Goal: Information Seeking & Learning: Find specific fact

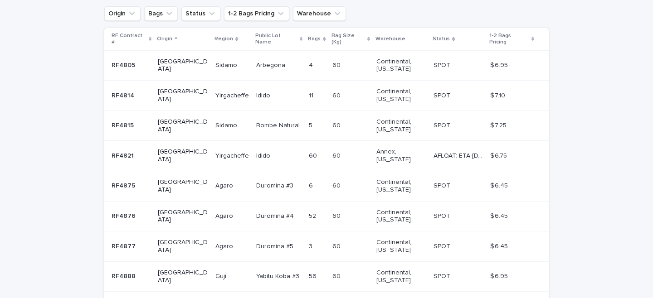
scroll to position [18, 0]
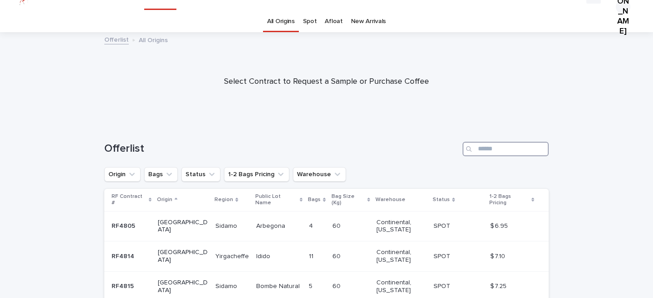
paste input "******"
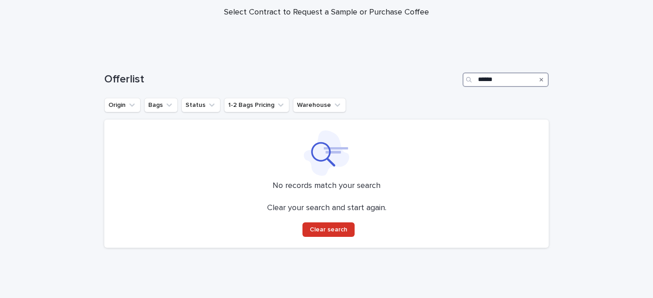
scroll to position [90, 0]
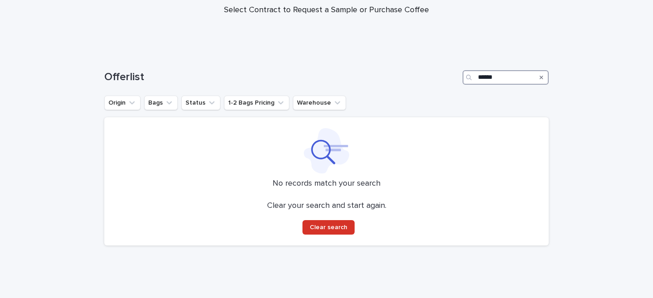
type input "******"
click at [537, 76] on div "Search" at bounding box center [541, 77] width 15 height 15
click at [539, 76] on icon "Search" at bounding box center [541, 77] width 4 height 5
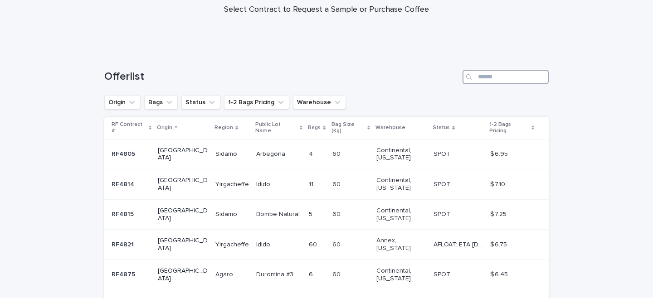
paste input "******"
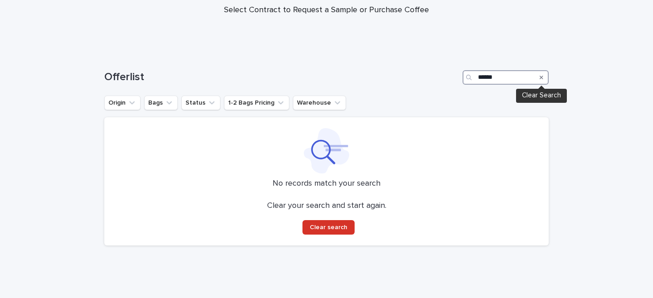
type input "******"
click at [540, 77] on icon "Search" at bounding box center [541, 77] width 4 height 5
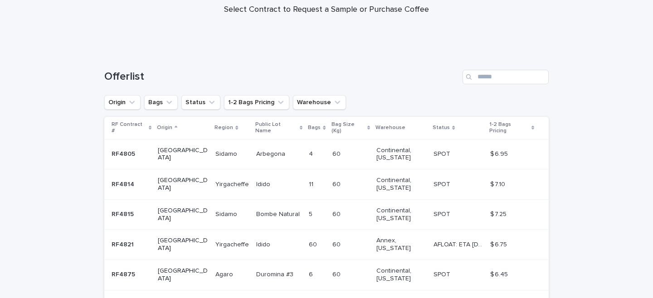
click at [550, 36] on div at bounding box center [326, 6] width 653 height 91
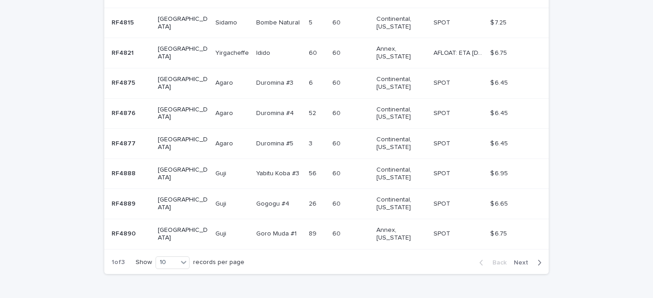
scroll to position [289, 0]
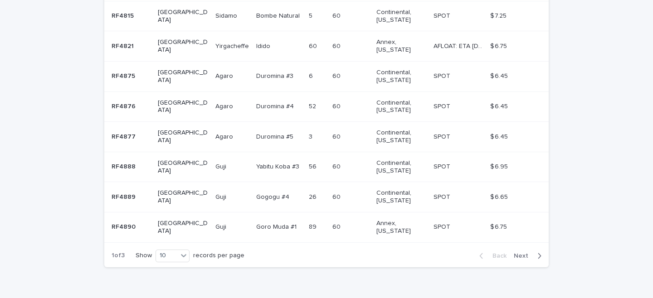
click at [531, 253] on span "Next" at bounding box center [524, 256] width 20 height 6
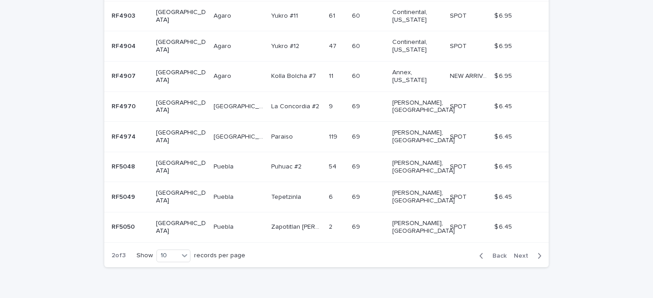
scroll to position [243, 0]
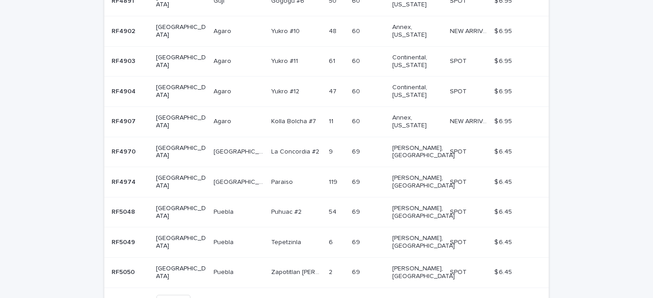
click at [521, 298] on span "Next" at bounding box center [524, 301] width 20 height 6
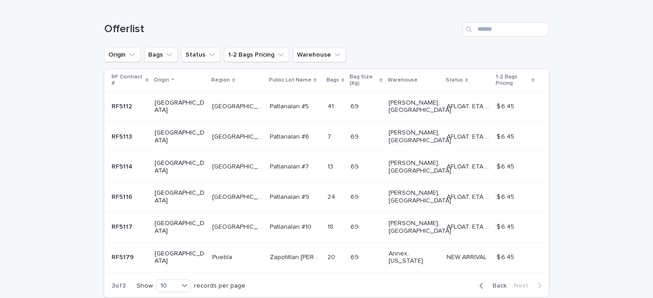
click at [499, 283] on span "Back" at bounding box center [496, 286] width 19 height 6
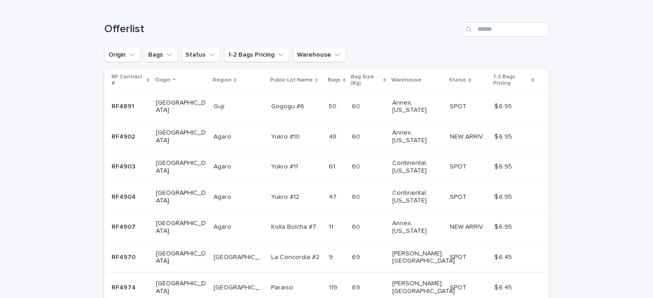
scroll to position [243, 0]
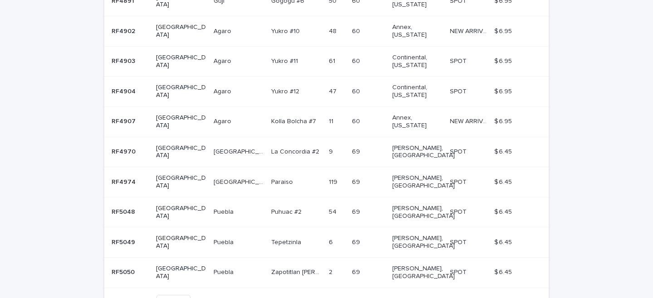
click at [495, 298] on span "Back" at bounding box center [496, 301] width 19 height 6
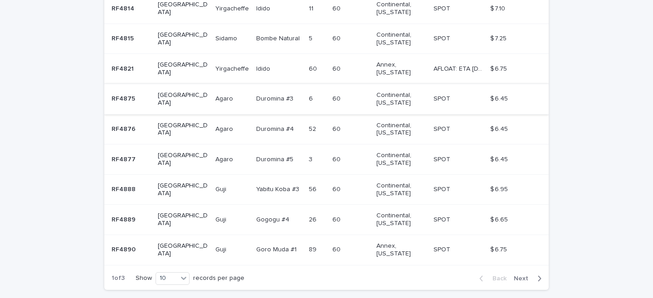
scroll to position [18, 0]
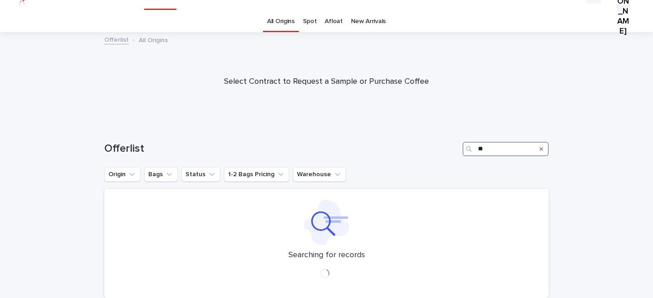
type input "*"
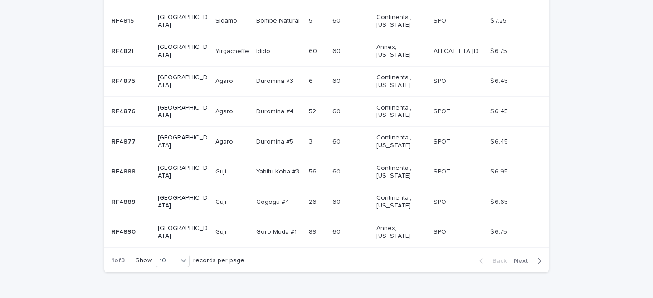
scroll to position [285, 0]
click at [529, 257] on span "Next" at bounding box center [524, 260] width 20 height 6
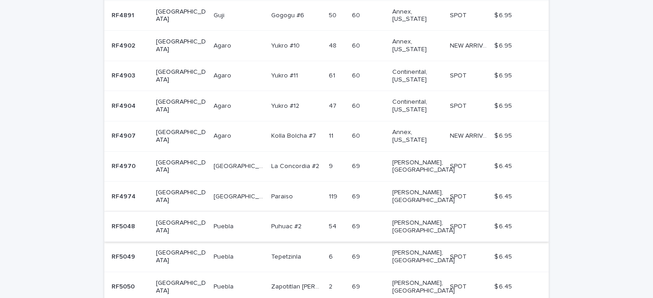
scroll to position [243, 0]
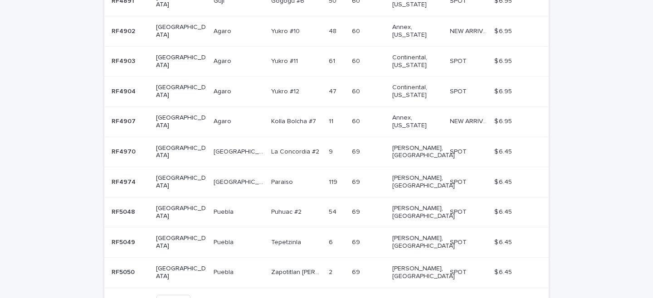
click at [524, 298] on span "Next" at bounding box center [524, 301] width 20 height 6
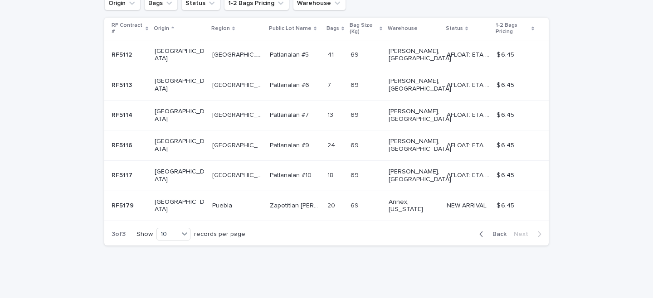
scroll to position [138, 0]
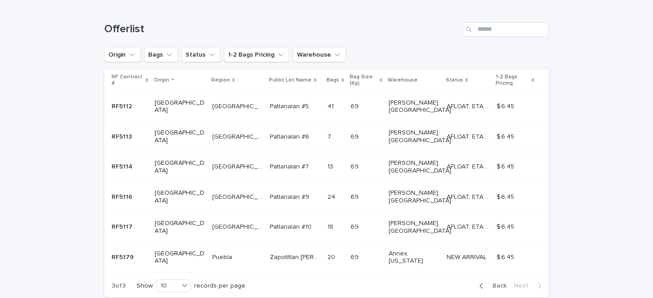
click at [495, 283] on span "Back" at bounding box center [496, 286] width 19 height 6
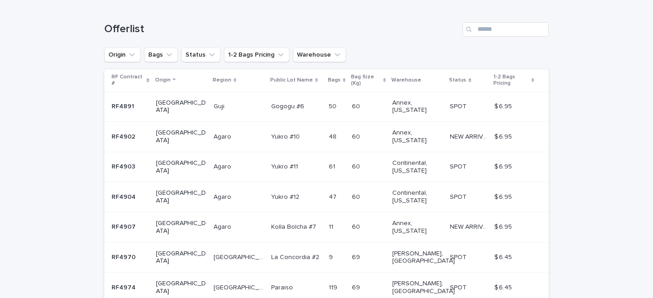
click at [496, 243] on td "$ 6.45 $ 6.45" at bounding box center [519, 258] width 58 height 30
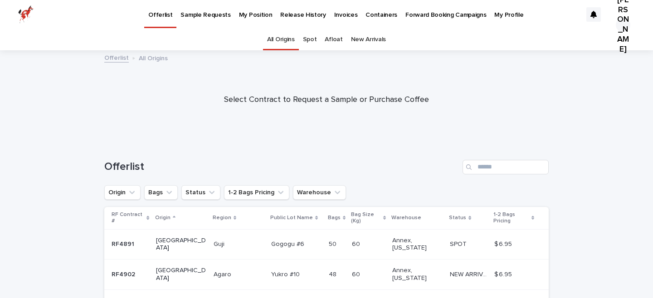
scroll to position [29, 0]
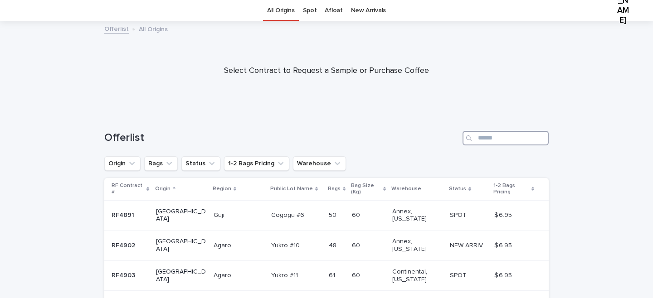
paste input "******"
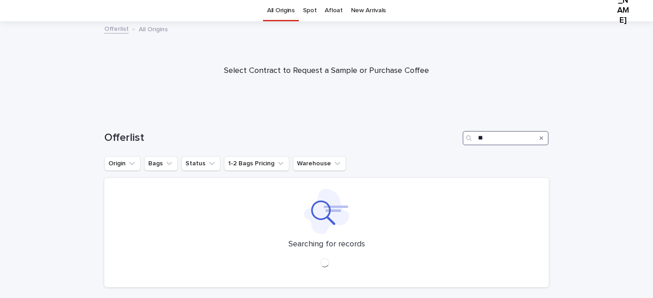
type input "*"
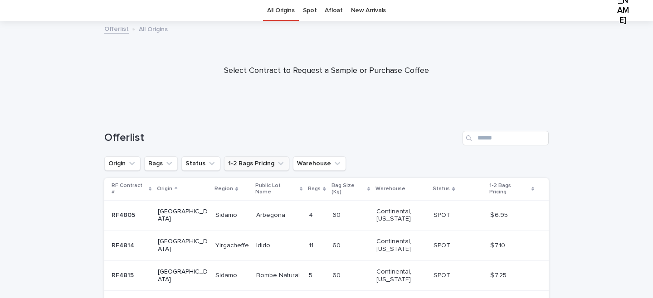
click at [260, 166] on button "1-2 Bags Pricing" at bounding box center [256, 163] width 65 height 15
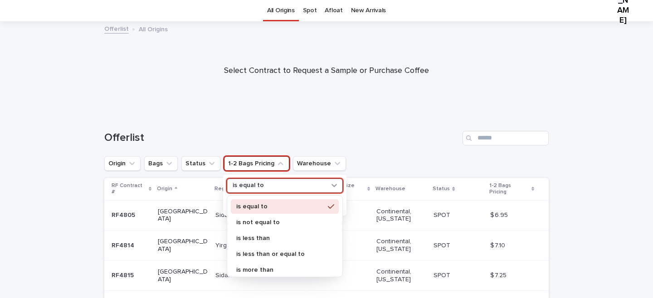
click at [277, 190] on div "option is equal to focused, 1 of 8. 8 results available. Use Up and Down to cho…" at bounding box center [285, 186] width 116 height 15
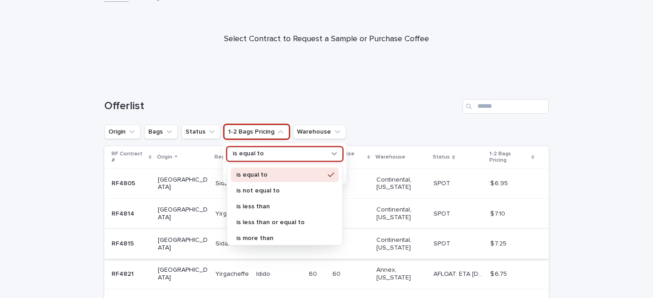
click at [280, 236] on p "is more than" at bounding box center [280, 238] width 88 height 6
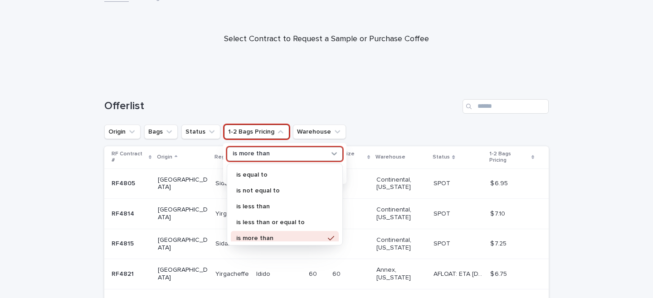
click at [285, 158] on div "is more than" at bounding box center [279, 154] width 100 height 10
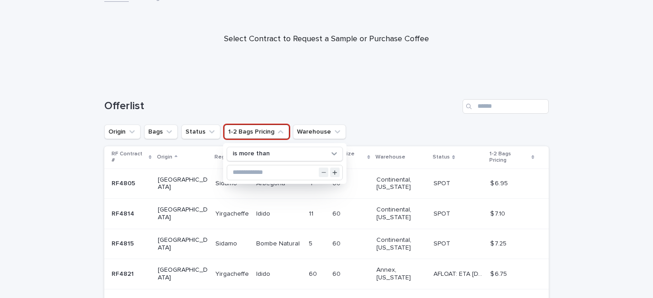
click at [278, 88] on div "Offerlist" at bounding box center [326, 103] width 444 height 44
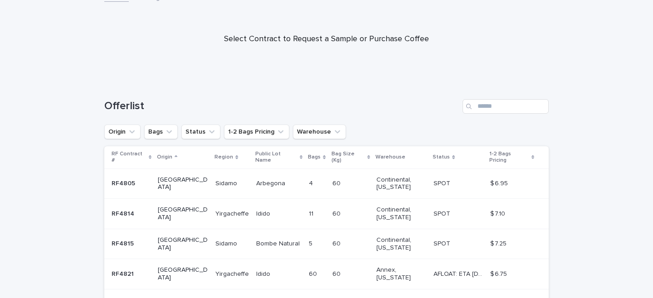
click at [245, 141] on ul "Origin Bags Status 1-2 Bags Pricing Warehouse" at bounding box center [224, 132] width 245 height 18
click at [251, 130] on button "1-2 Bags Pricing" at bounding box center [256, 132] width 65 height 15
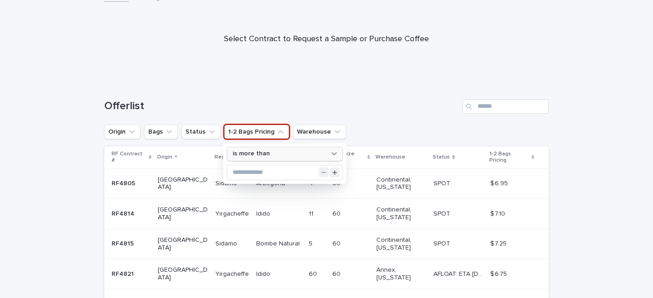
click at [262, 151] on p "is more than" at bounding box center [251, 154] width 37 height 8
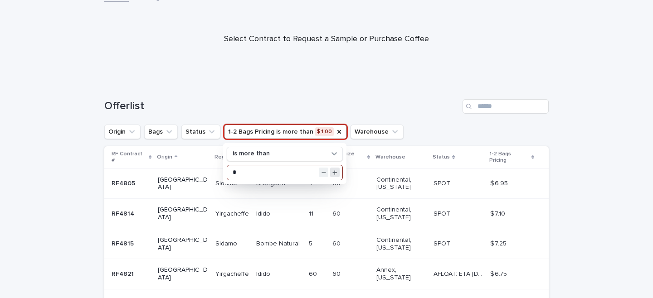
click at [335, 172] on icon "Increment value" at bounding box center [335, 172] width 5 height 5
click at [332, 171] on icon "Increment value" at bounding box center [334, 172] width 5 height 5
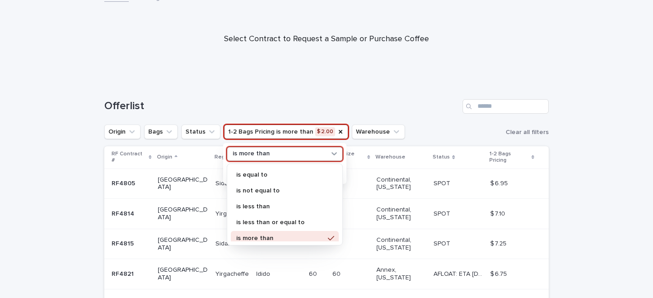
click at [289, 154] on div "is more than" at bounding box center [279, 154] width 100 height 10
click at [279, 213] on div "is less than" at bounding box center [285, 206] width 108 height 15
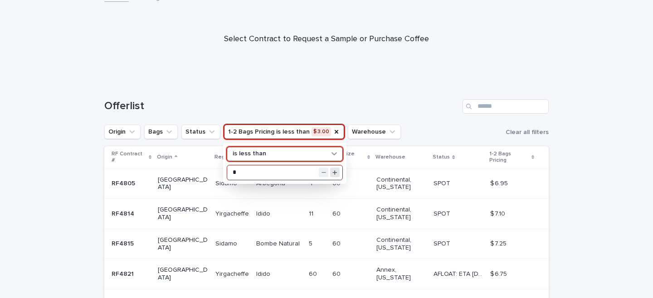
click at [334, 174] on icon "Increment value" at bounding box center [334, 172] width 5 height 5
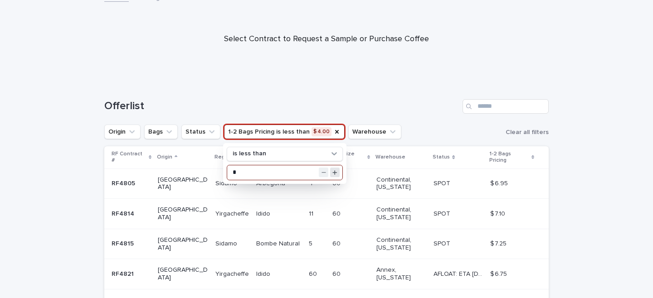
click at [334, 174] on icon "Increment value" at bounding box center [334, 172] width 5 height 5
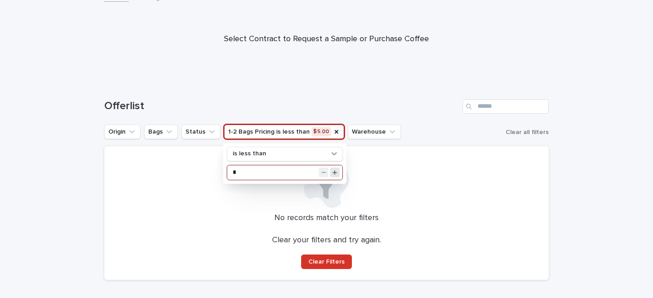
click at [335, 172] on icon "Increment value" at bounding box center [335, 172] width 5 height 5
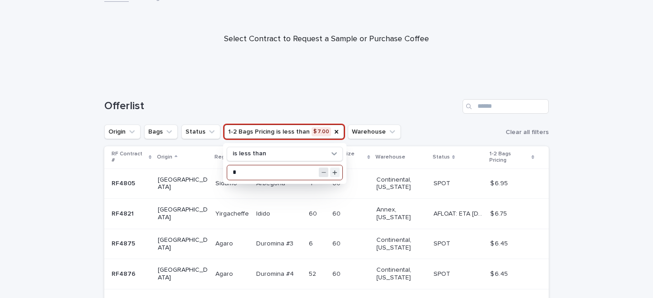
type input "*"
click at [326, 174] on button "Decrement value" at bounding box center [324, 173] width 10 height 10
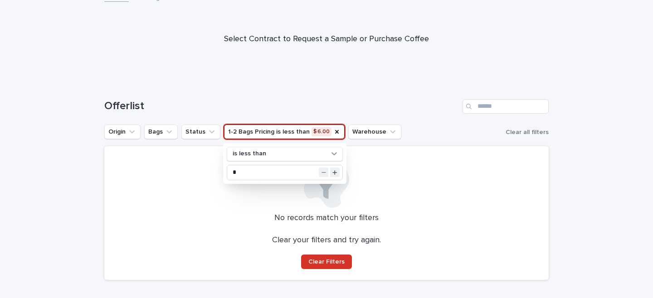
click at [335, 130] on button "1-2 Bags Pricing is less than $ 6.00" at bounding box center [284, 132] width 121 height 15
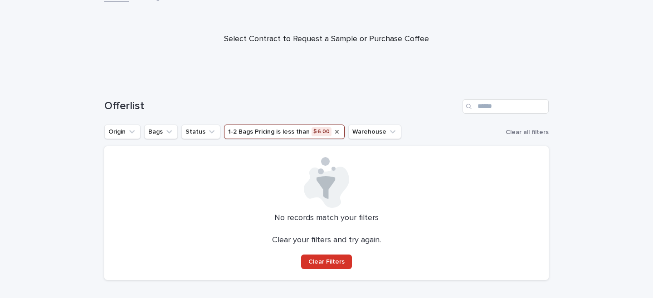
click at [333, 133] on icon "1-2 Bags Pricing" at bounding box center [336, 131] width 7 height 7
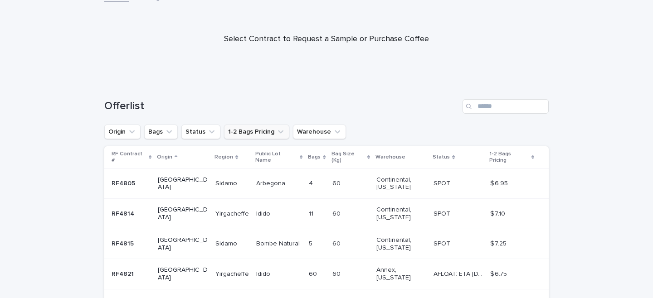
click at [346, 98] on div "Offerlist" at bounding box center [326, 103] width 444 height 44
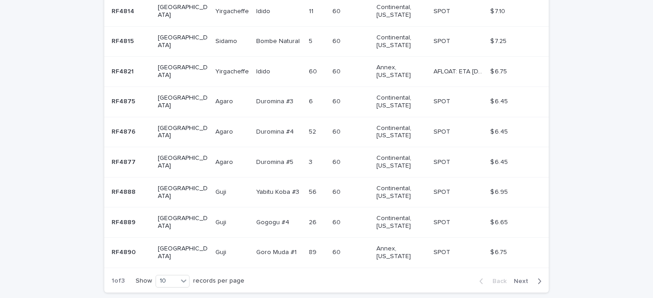
scroll to position [265, 0]
click at [526, 269] on div "Back Next" at bounding box center [510, 280] width 77 height 23
click at [526, 277] on span "Next" at bounding box center [524, 280] width 20 height 6
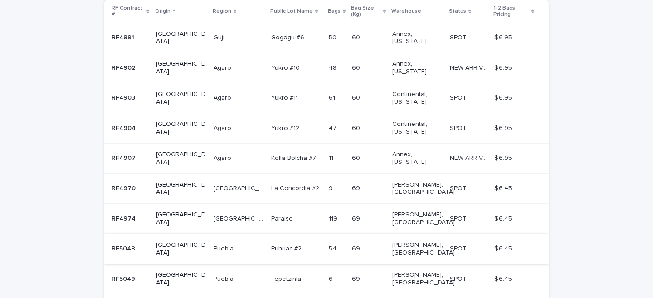
scroll to position [208, 0]
